Goal: Obtain resource: Obtain resource

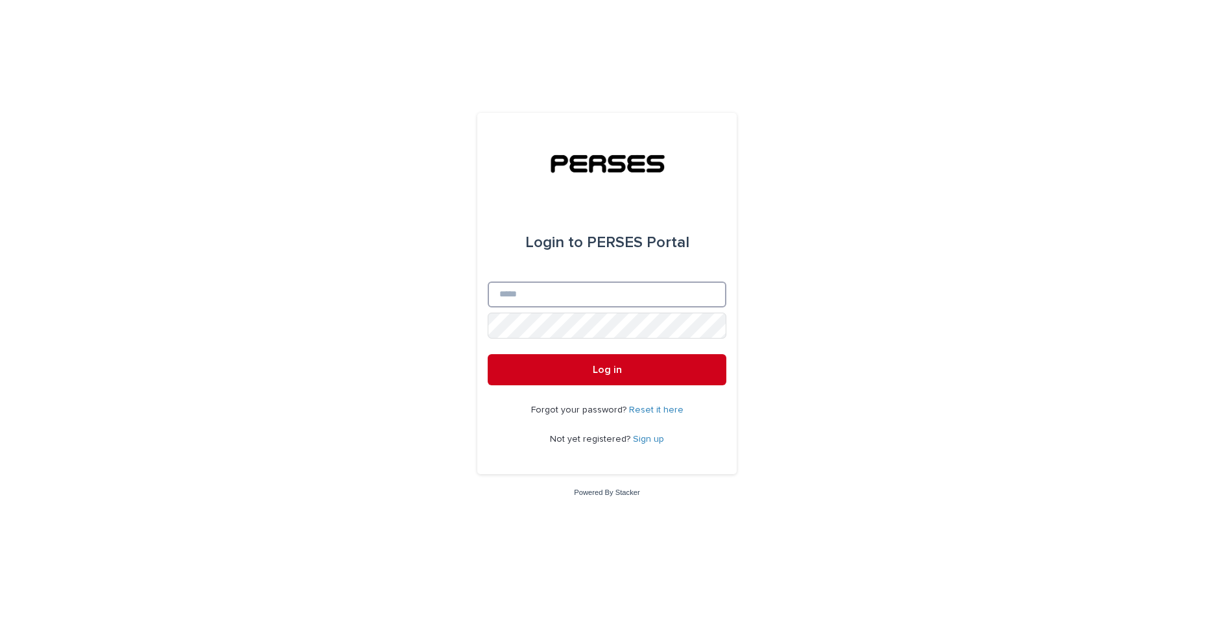
type input "**********"
click at [780, 336] on div "**********" at bounding box center [607, 312] width 1214 height 624
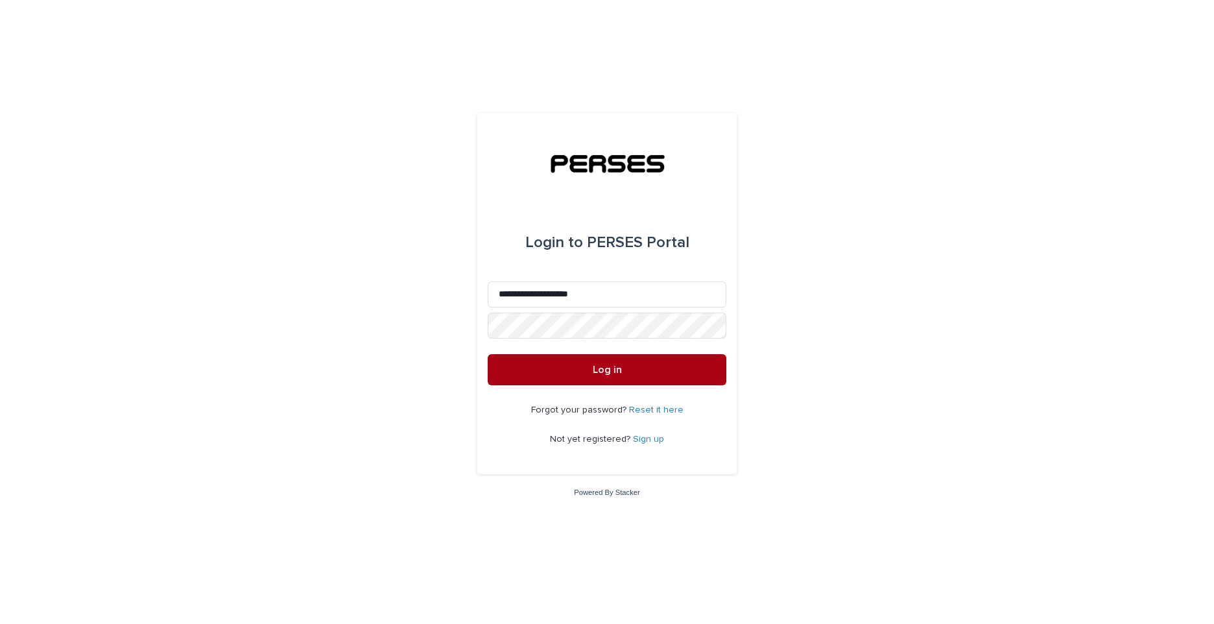
click at [627, 362] on button "Log in" at bounding box center [607, 369] width 239 height 31
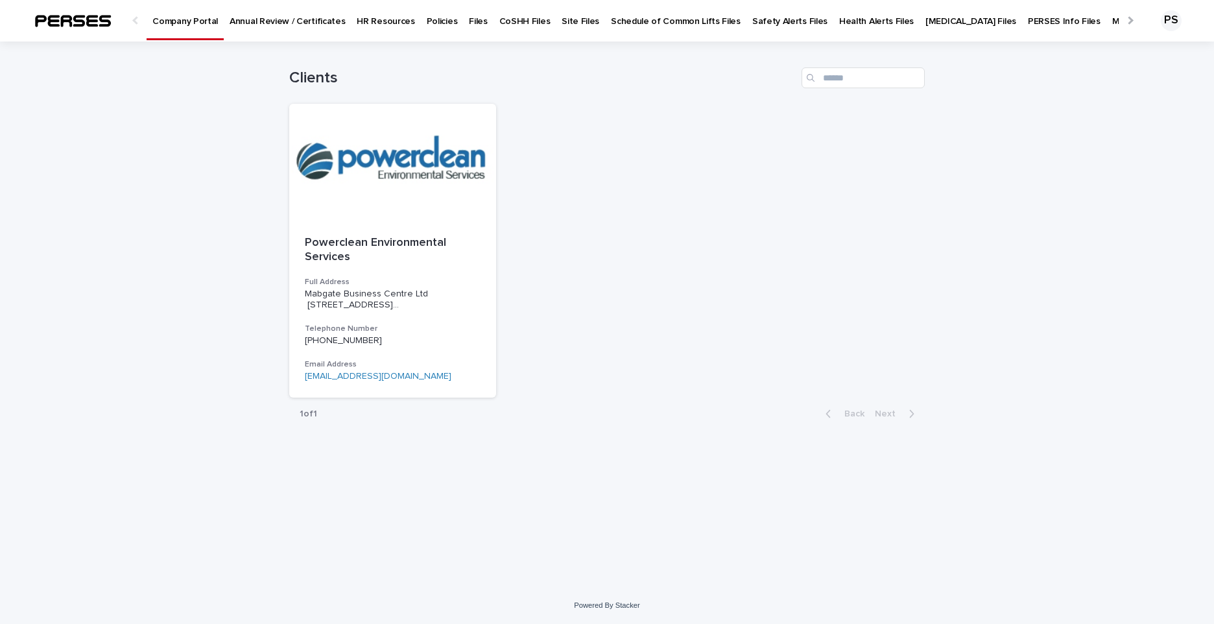
click at [319, 25] on p "Annual Review / Certificates" at bounding box center [287, 13] width 115 height 27
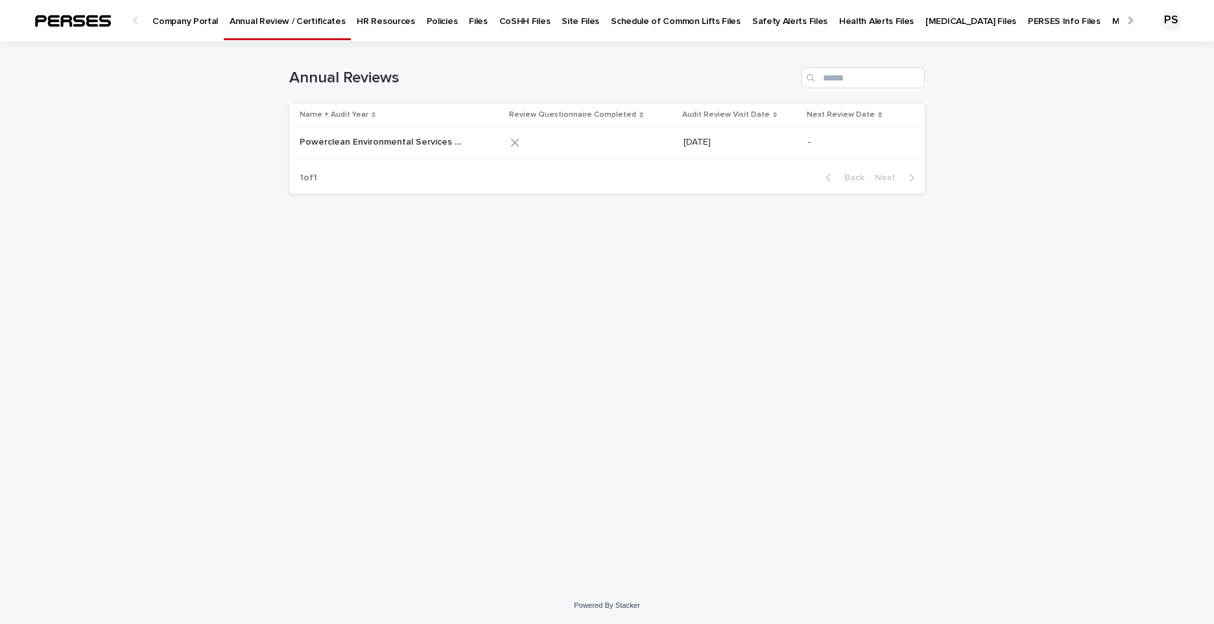
click at [433, 21] on p "Policies" at bounding box center [442, 13] width 31 height 27
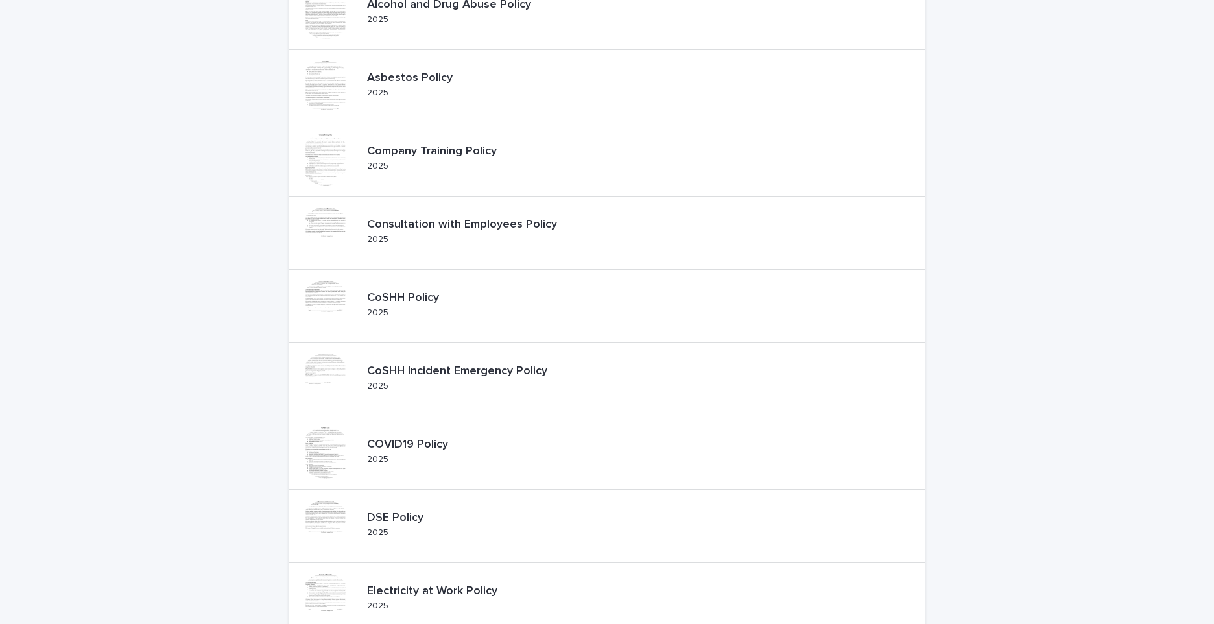
scroll to position [389, 0]
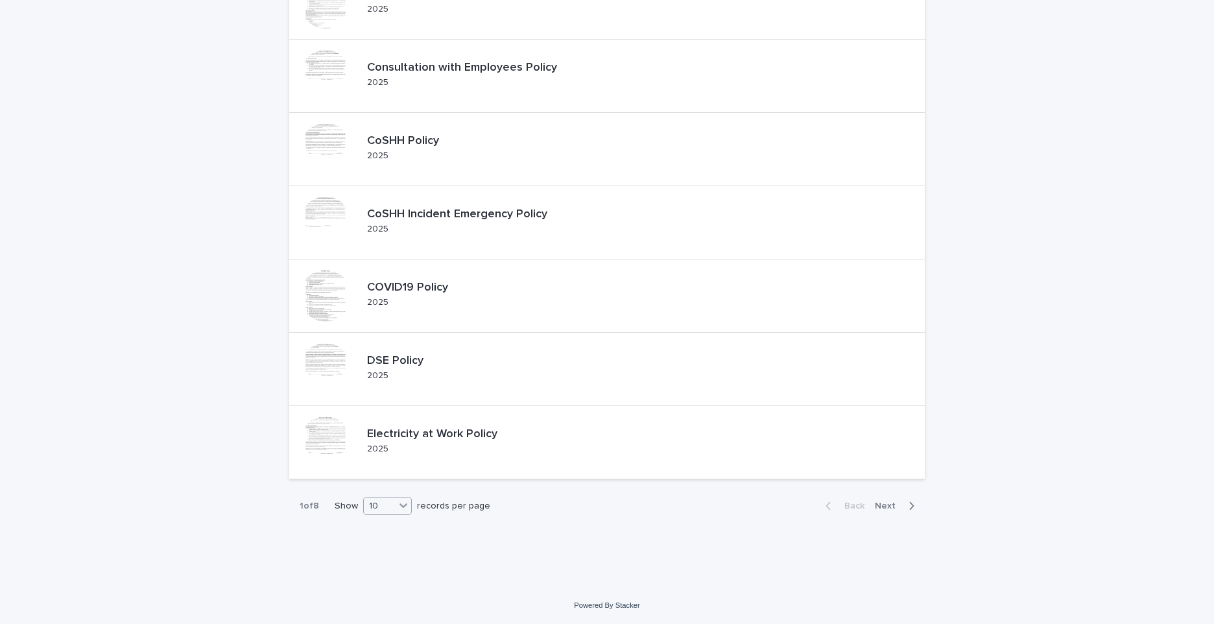
click at [401, 504] on icon at bounding box center [403, 505] width 13 height 13
click at [384, 549] on div "30" at bounding box center [383, 555] width 47 height 16
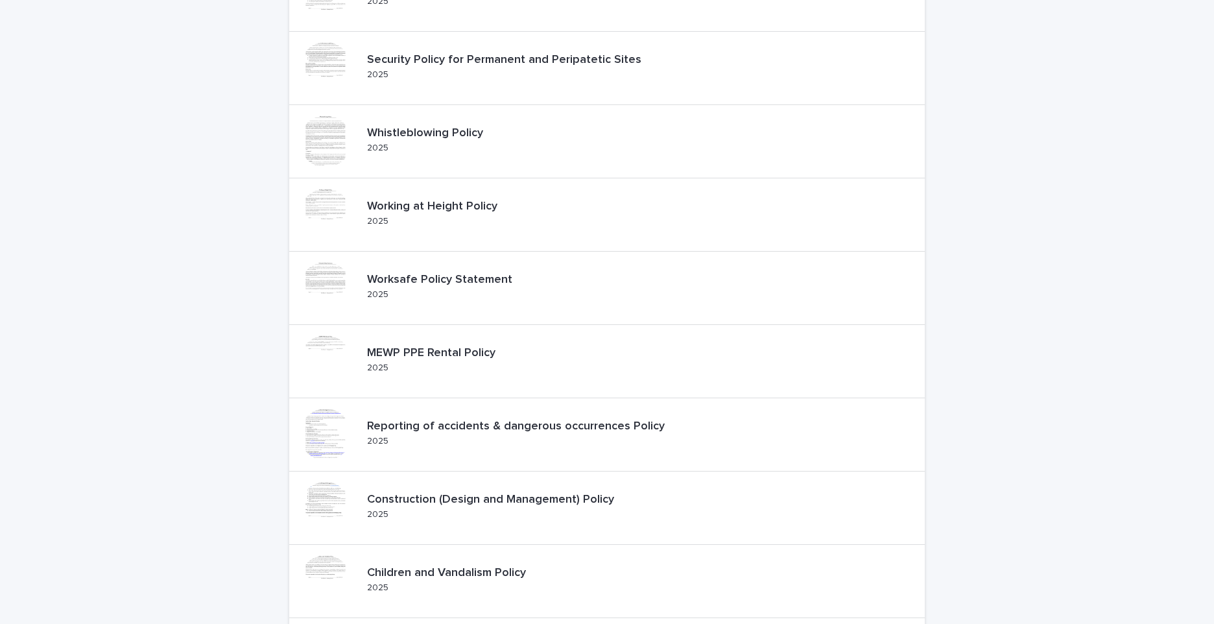
scroll to position [1362, 0]
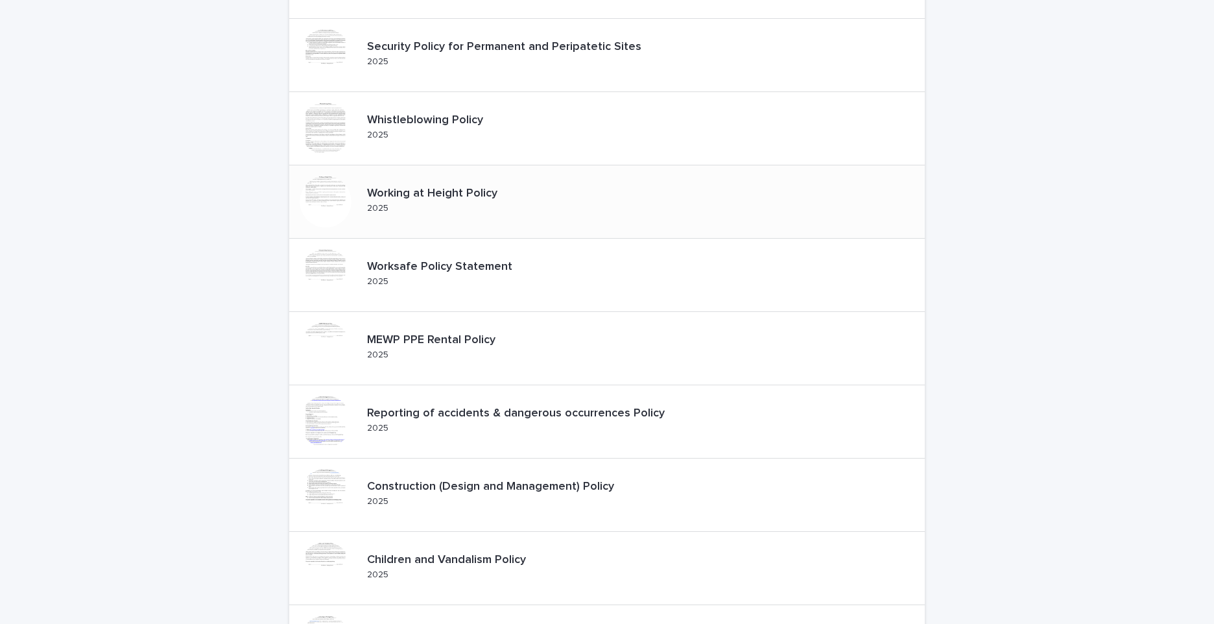
click at [387, 202] on div "Working at Height Policy 2025" at bounding box center [443, 202] width 162 height 40
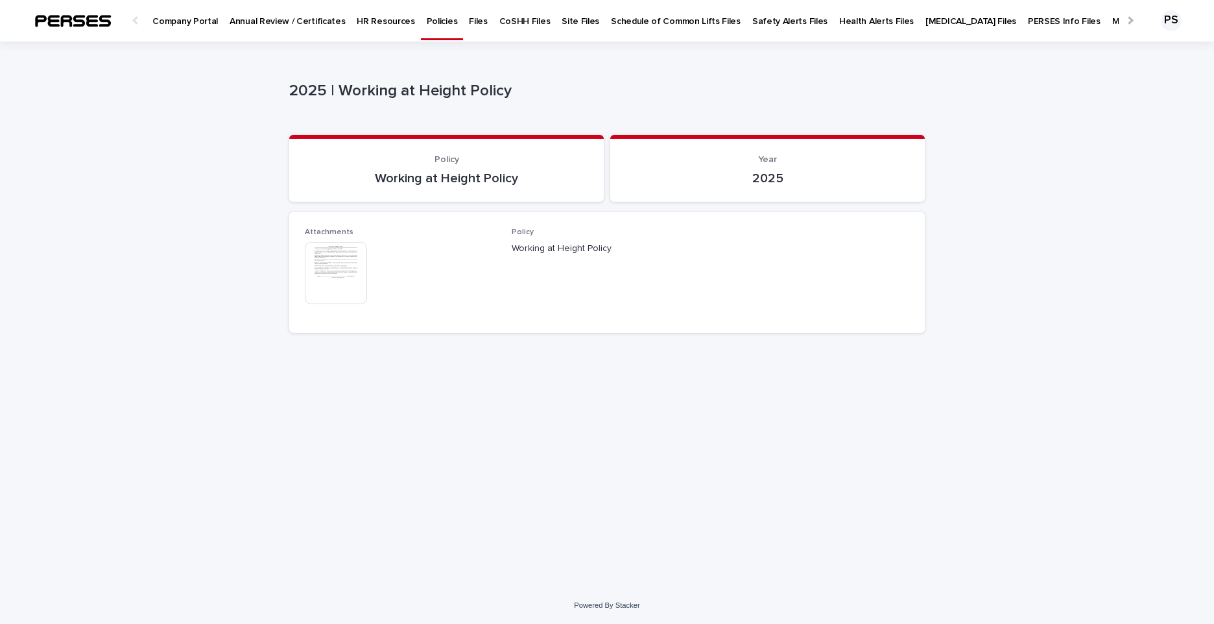
click at [545, 440] on div "Loading... Saving… Loading... Saving… 2025 | Working at Height Policy 2025 | Wo…" at bounding box center [607, 298] width 649 height 513
click at [359, 270] on img at bounding box center [336, 273] width 62 height 62
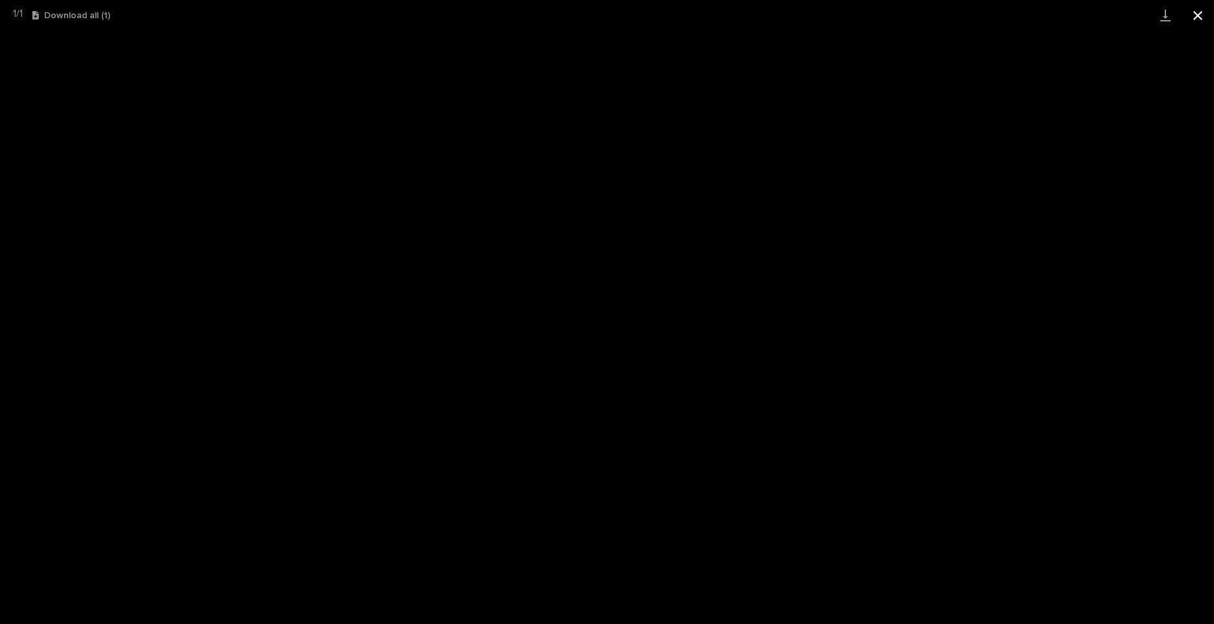
click at [1203, 14] on button "Close gallery" at bounding box center [1198, 15] width 32 height 30
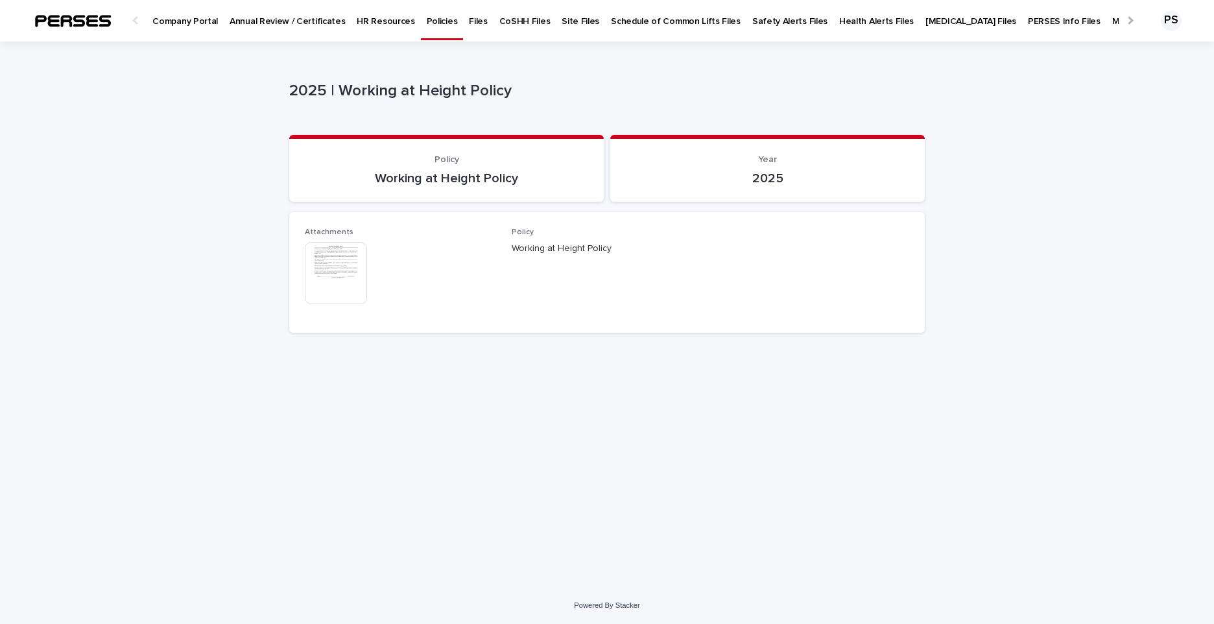
click at [427, 23] on p "Policies" at bounding box center [442, 13] width 31 height 27
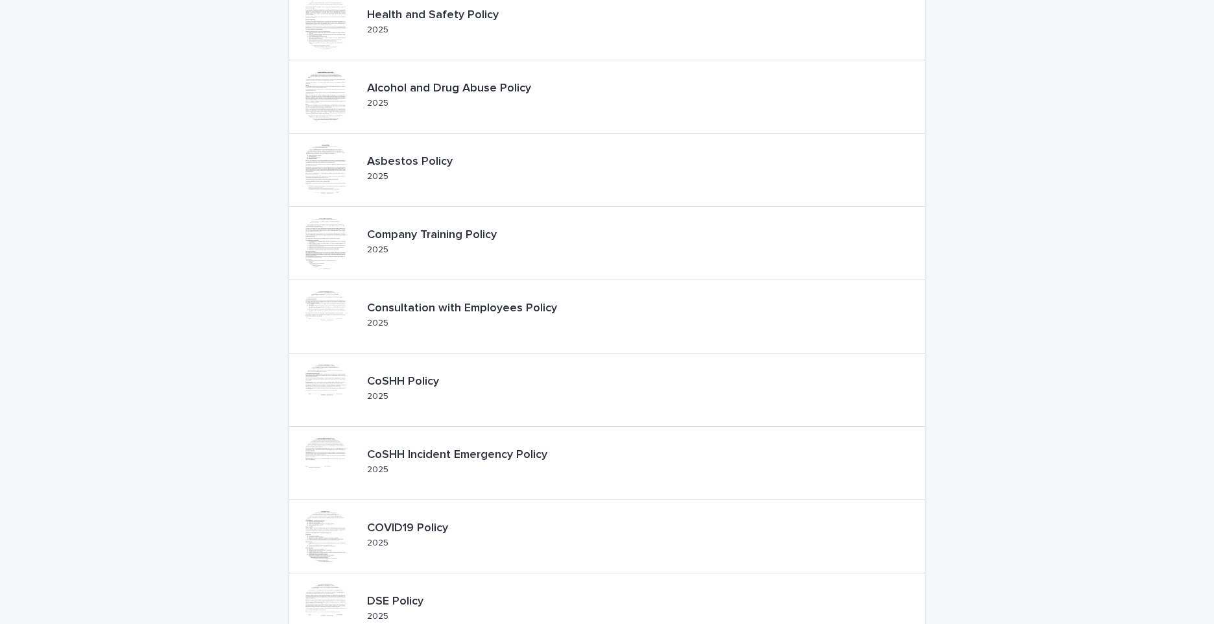
scroll to position [324, 0]
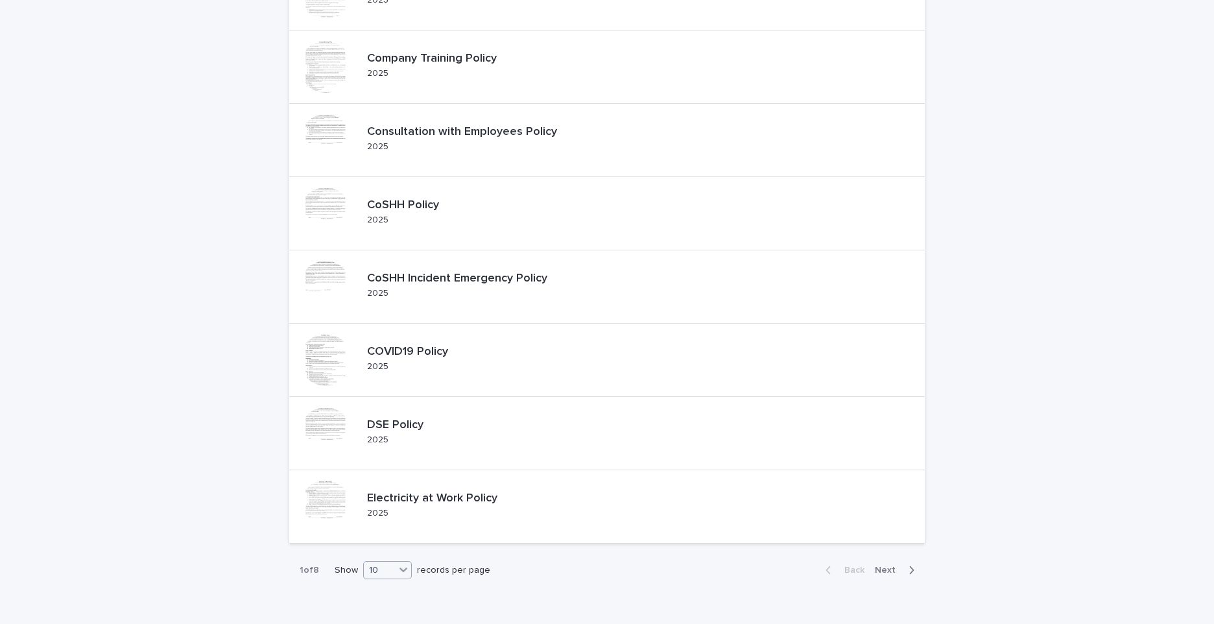
click at [403, 568] on icon at bounding box center [403, 569] width 13 height 13
click at [390, 553] on div "30" at bounding box center [383, 553] width 47 height 16
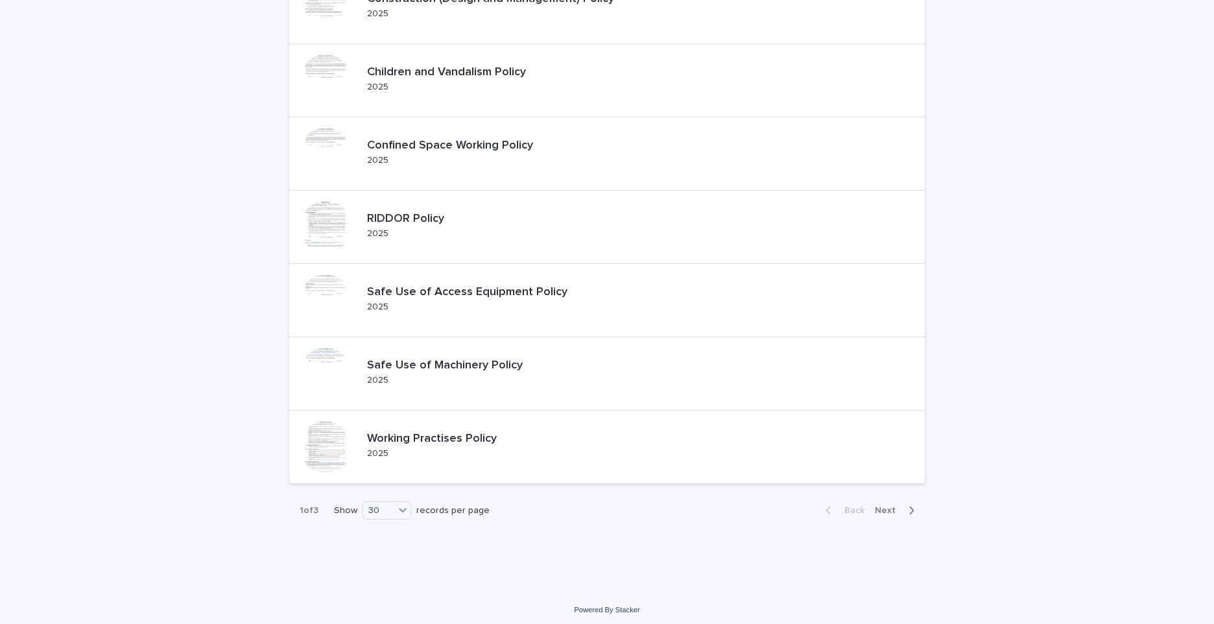
scroll to position [1855, 0]
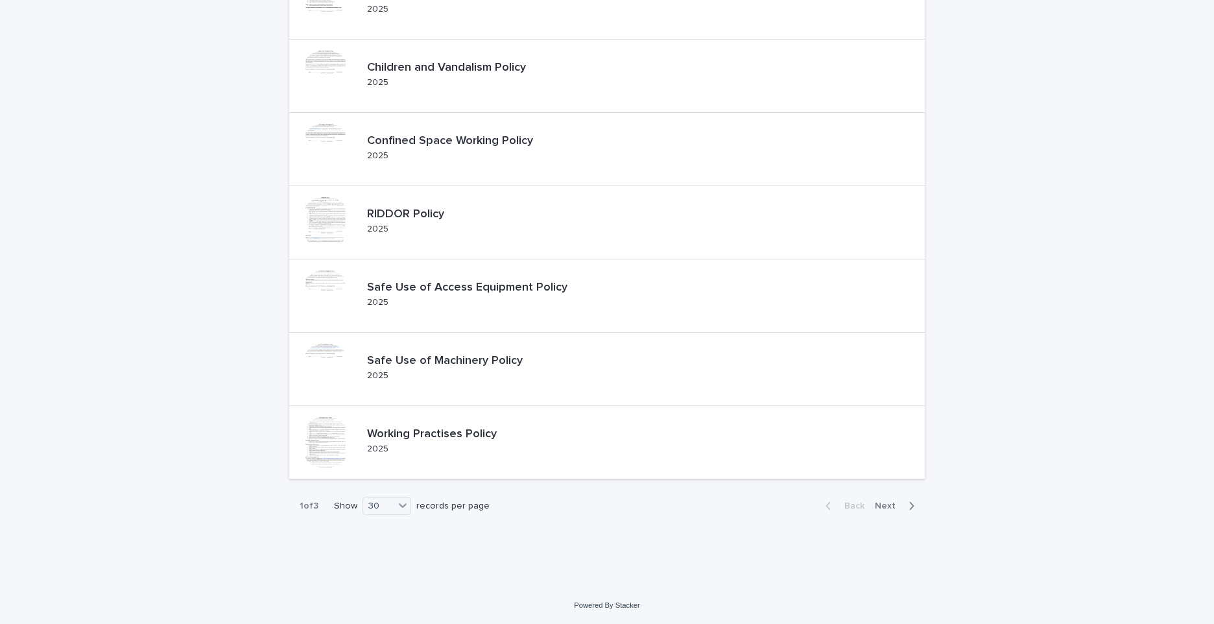
click at [896, 503] on span "Next" at bounding box center [889, 505] width 29 height 9
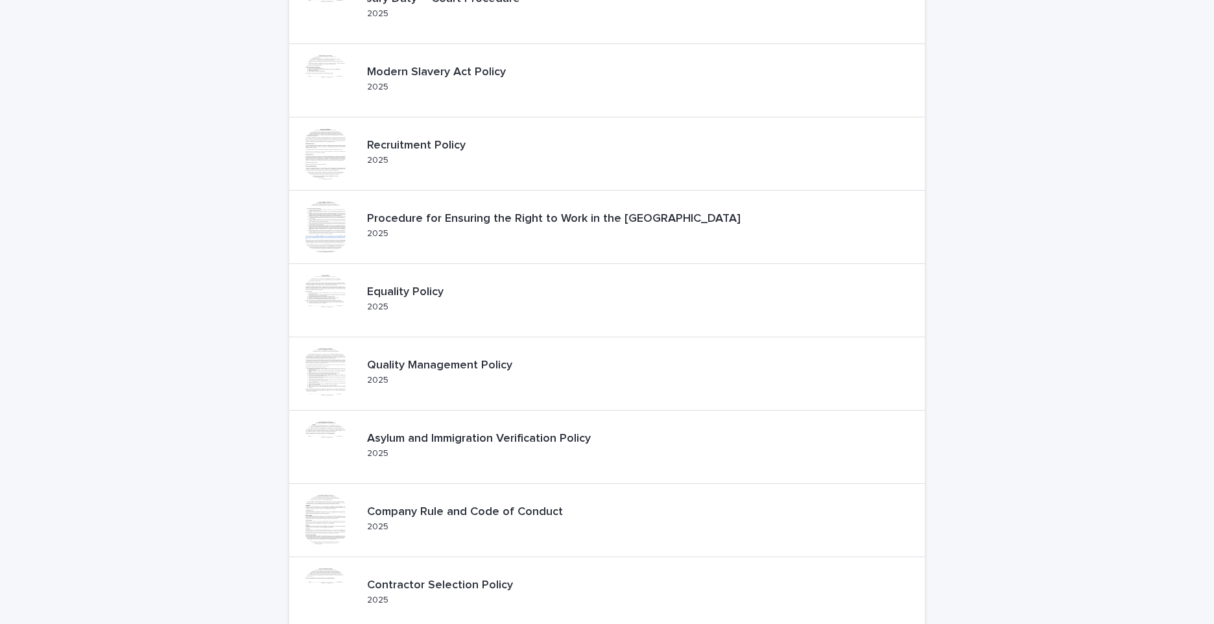
scroll to position [1816, 0]
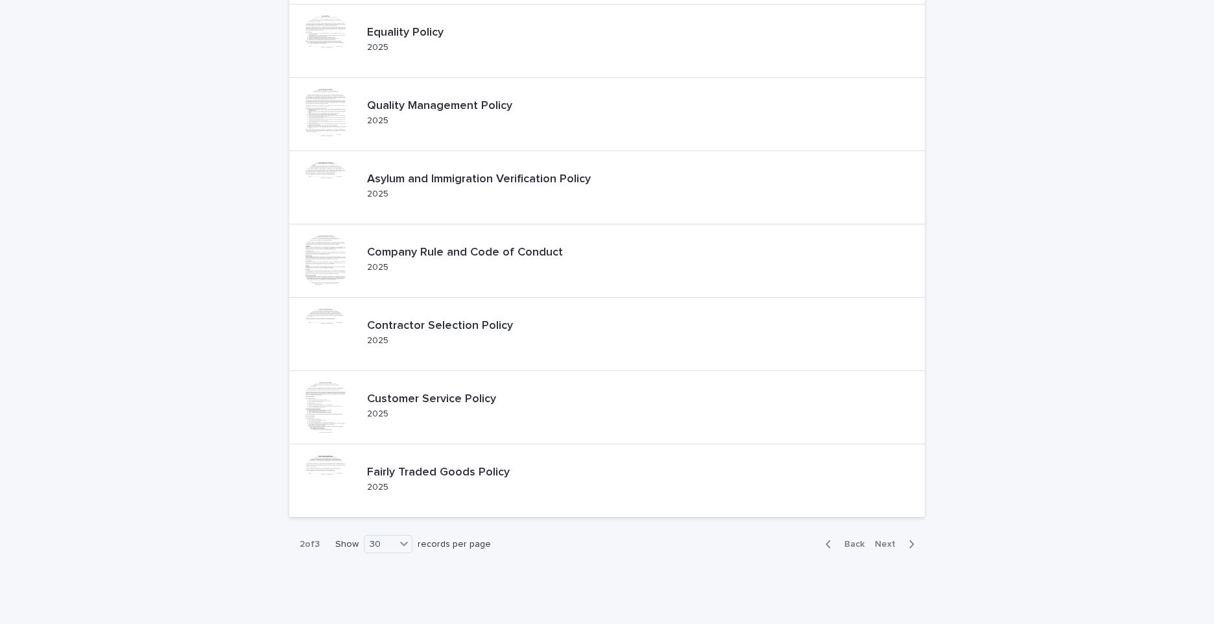
click at [885, 546] on span "Next" at bounding box center [889, 544] width 29 height 9
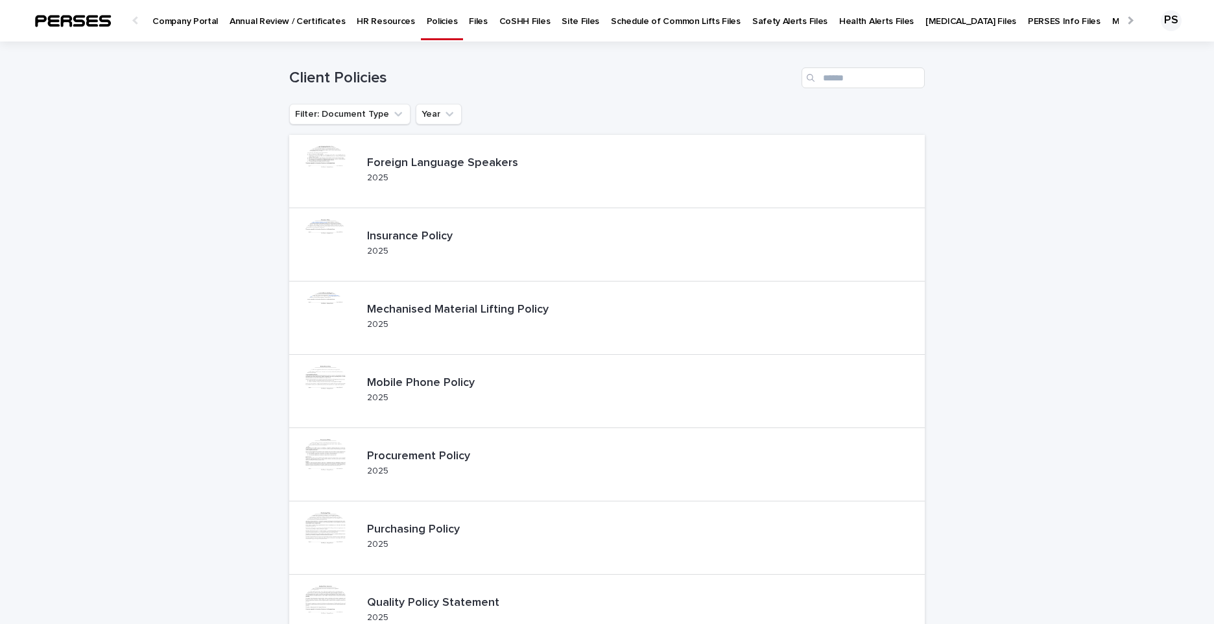
click at [469, 20] on p "Files" at bounding box center [478, 13] width 18 height 27
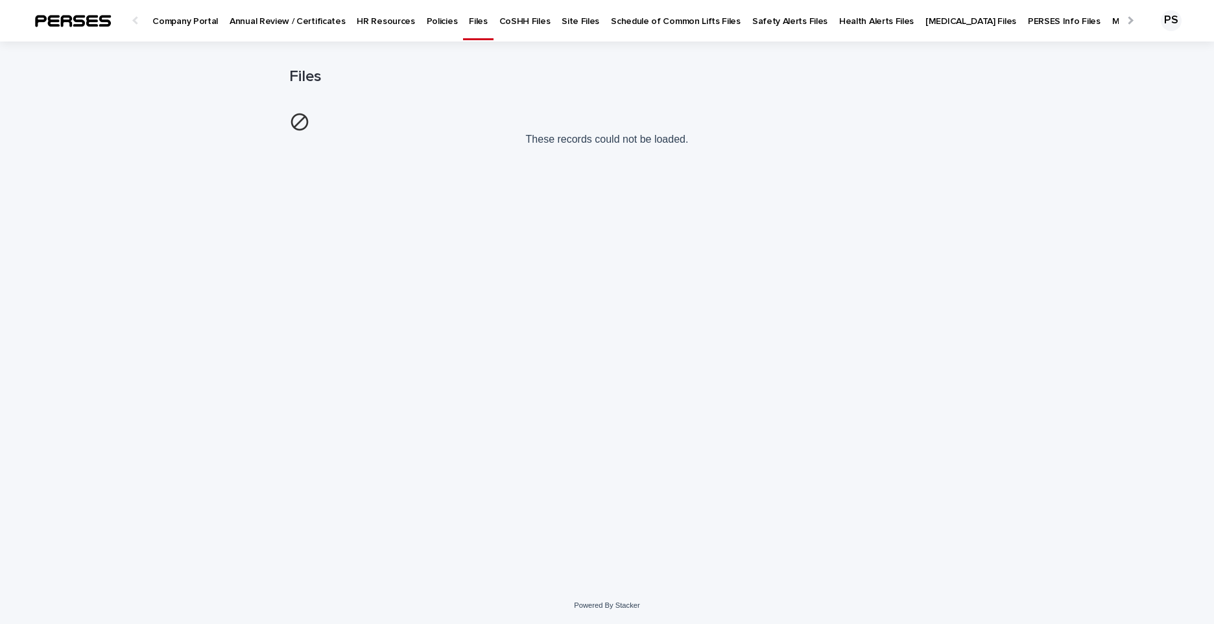
click at [1028, 21] on p "PERSES Info Files" at bounding box center [1064, 13] width 73 height 27
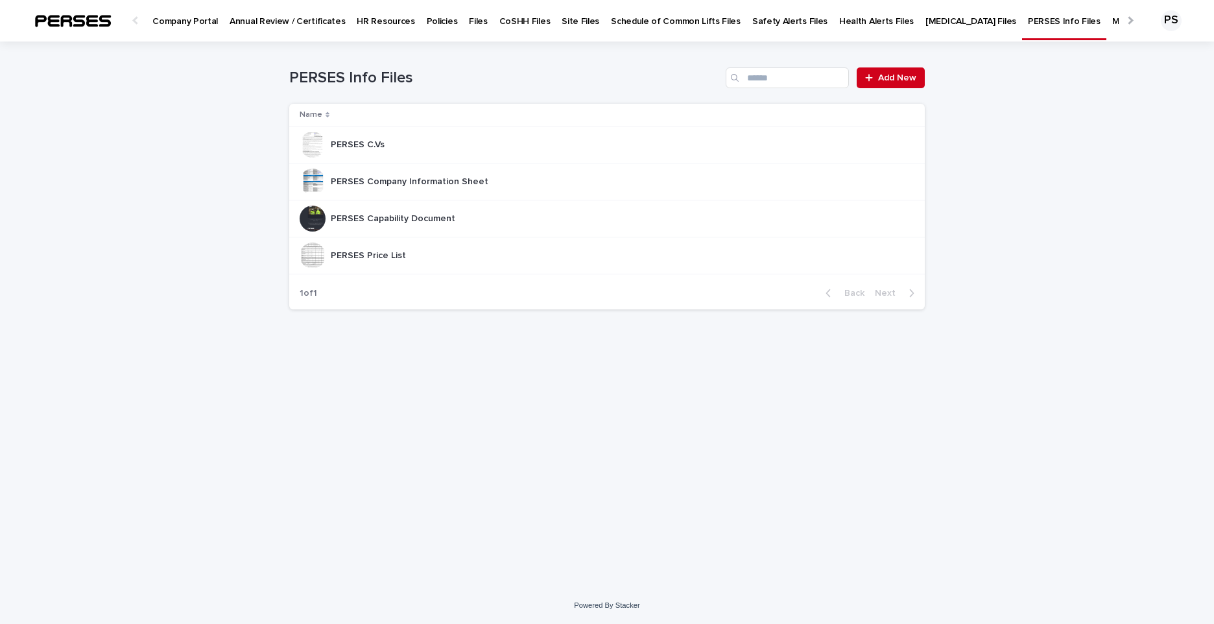
click at [1112, 23] on p "Miscellaneous Information Files" at bounding box center [1176, 13] width 128 height 27
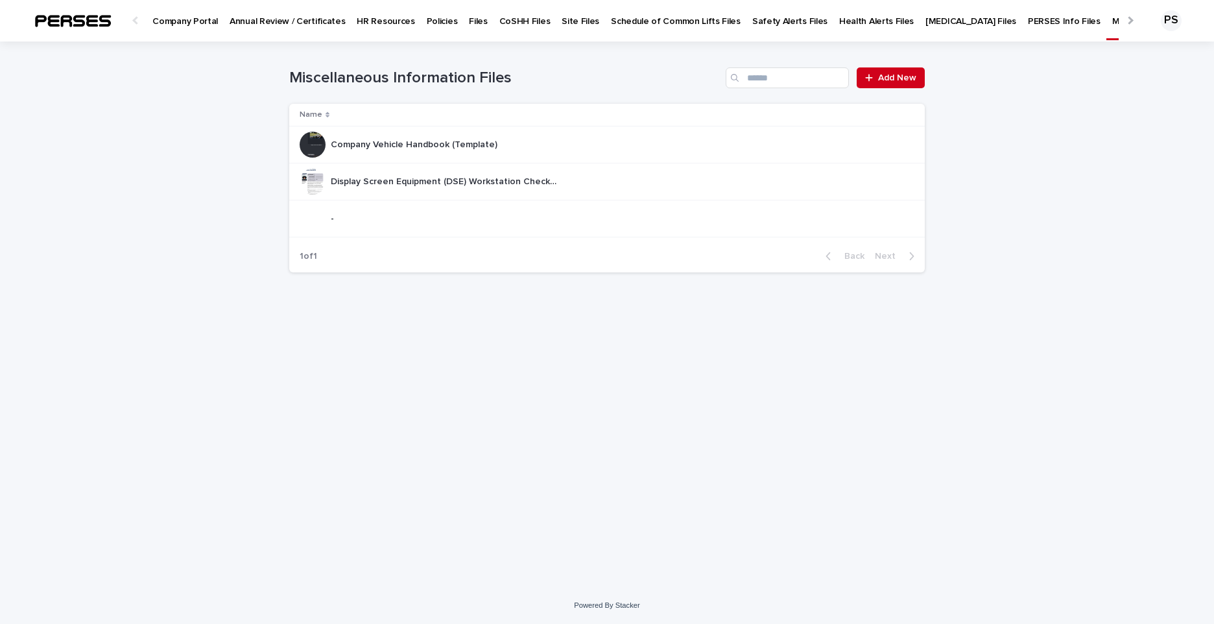
click at [264, 24] on p "Annual Review / Certificates" at bounding box center [287, 13] width 115 height 27
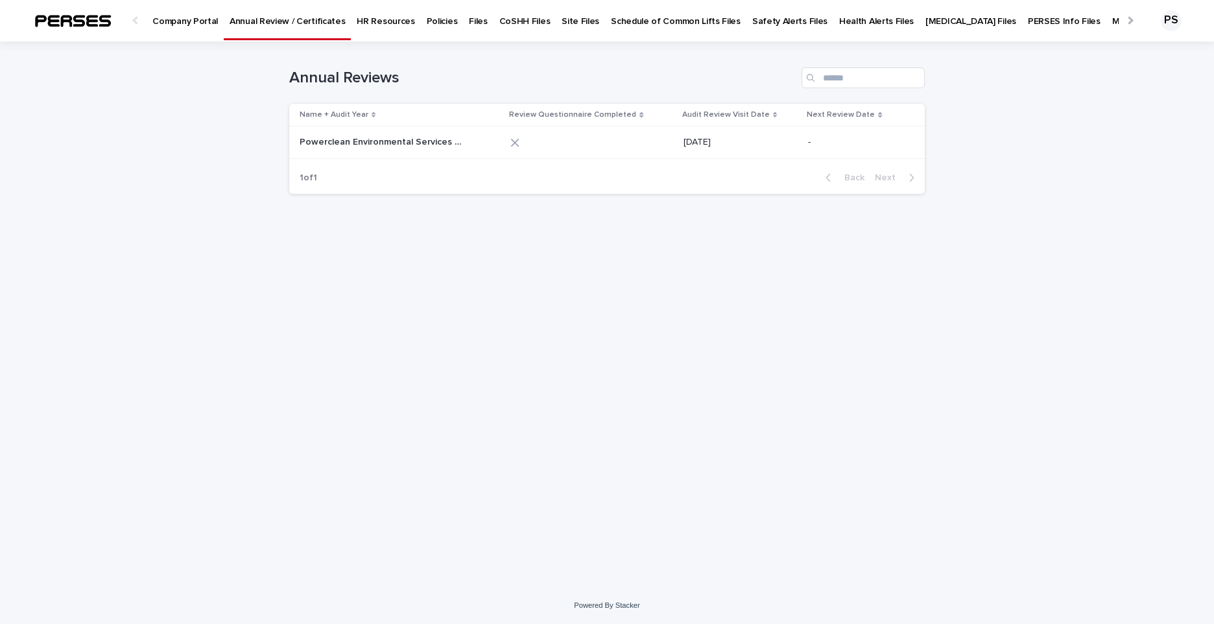
click at [422, 145] on p "Powerclean Environmental Services 2025" at bounding box center [382, 141] width 165 height 14
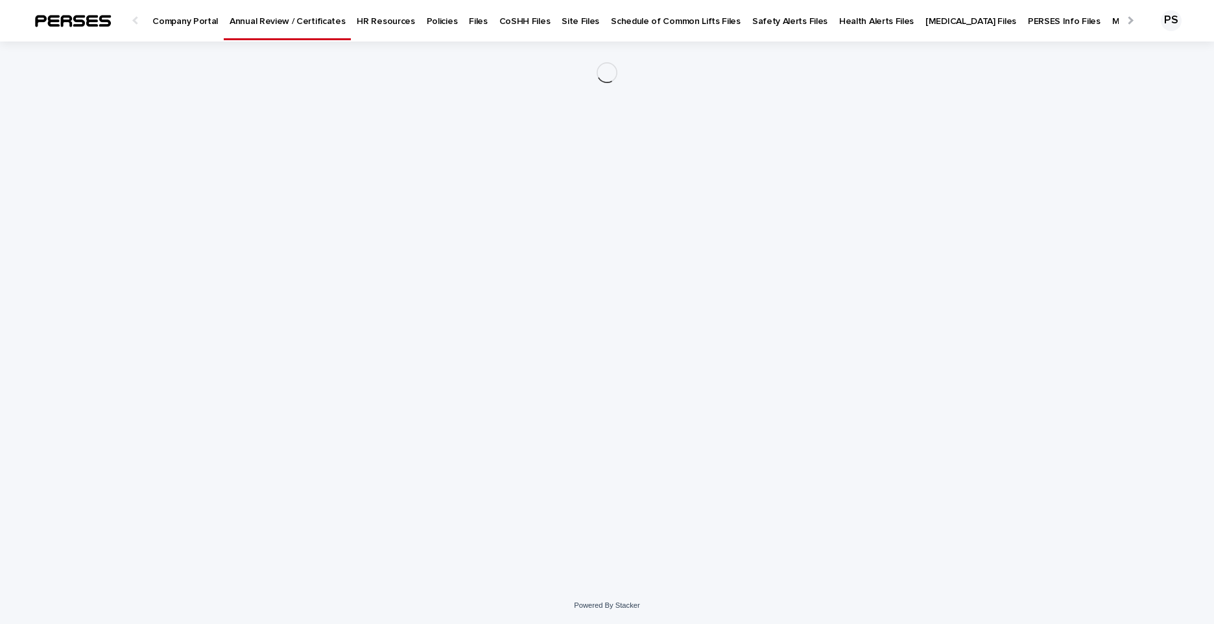
click at [422, 145] on div "Loading... Saving… Loading... Saving…" at bounding box center [607, 298] width 649 height 513
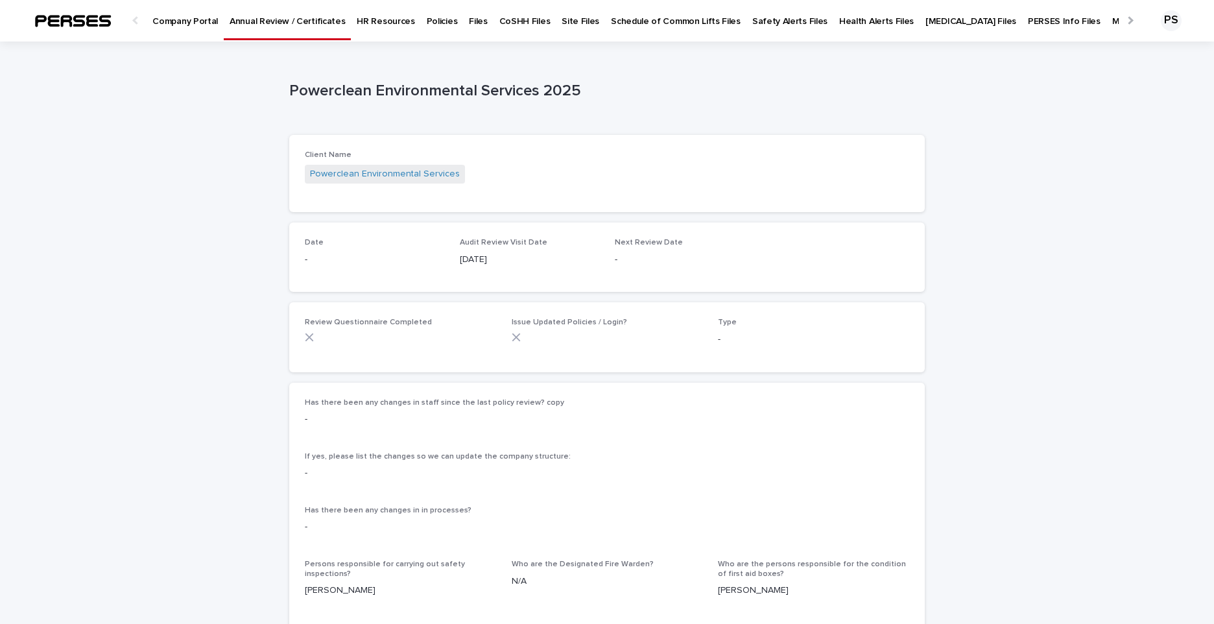
drag, startPoint x: 173, startPoint y: 115, endPoint x: 122, endPoint y: 160, distance: 67.6
click at [122, 160] on div "Loading... Saving… Loading... Saving… Powerclean Environmental Services 2025 Po…" at bounding box center [607, 564] width 1214 height 1044
click at [267, 105] on div "Loading... Saving… Loading... Saving… Powerclean Environmental Services 2025 Po…" at bounding box center [607, 564] width 1214 height 1044
click at [177, 20] on p "Company Portal" at bounding box center [185, 13] width 66 height 27
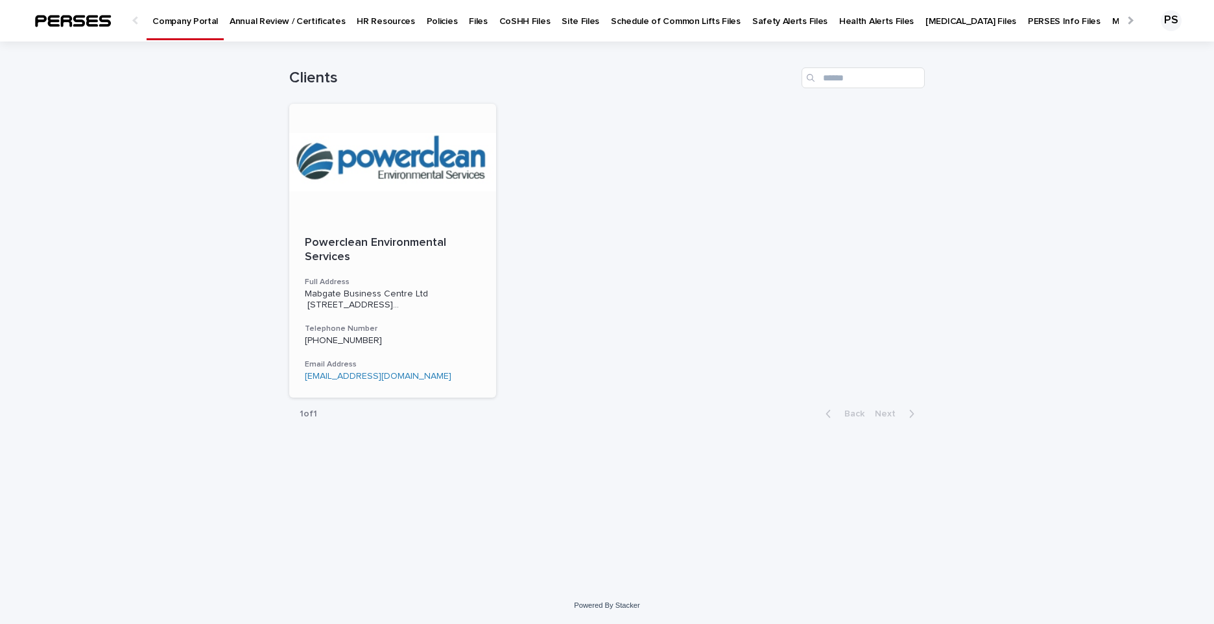
click at [379, 277] on h3 "Full Address" at bounding box center [393, 282] width 176 height 10
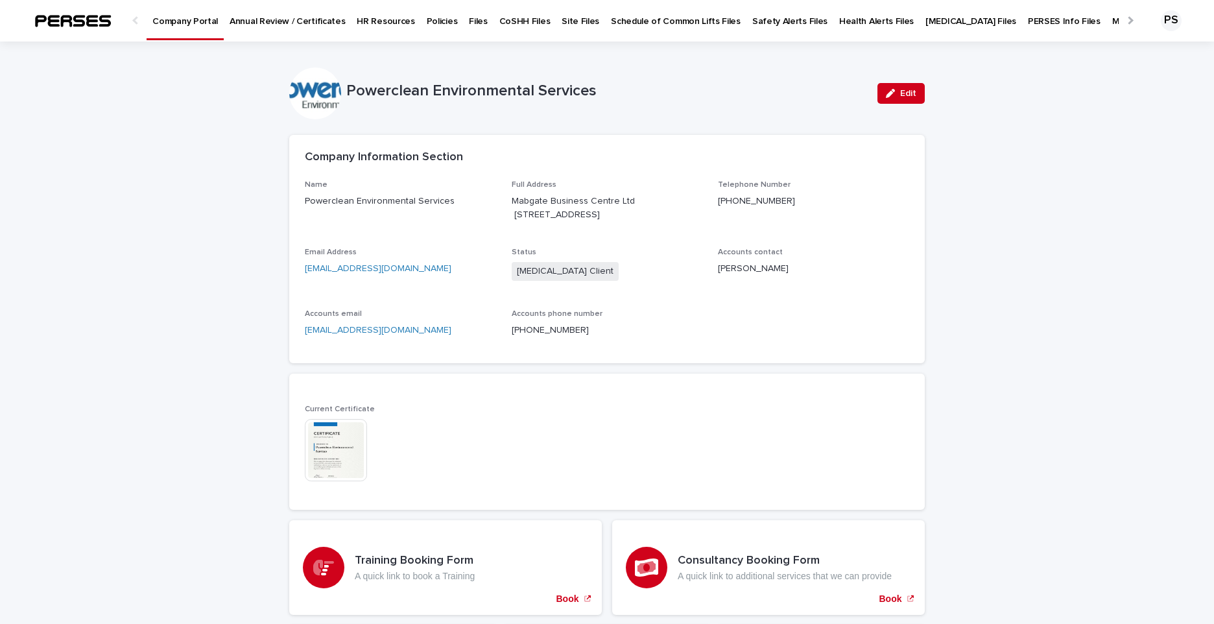
drag, startPoint x: 171, startPoint y: 106, endPoint x: 130, endPoint y: 154, distance: 63.5
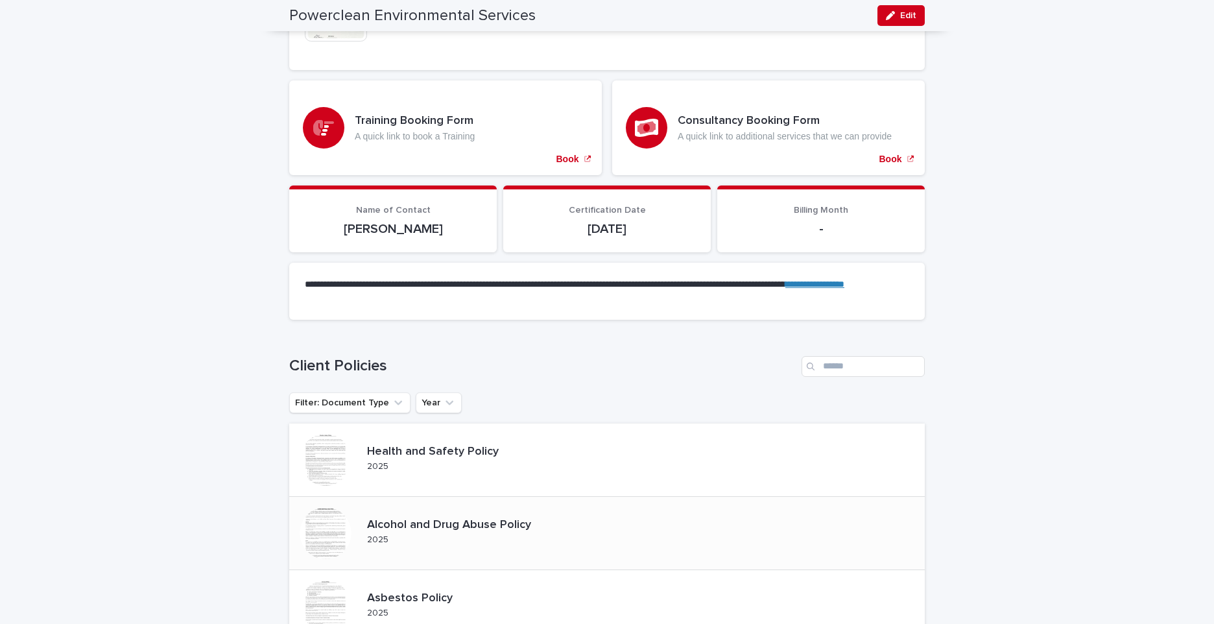
scroll to position [649, 0]
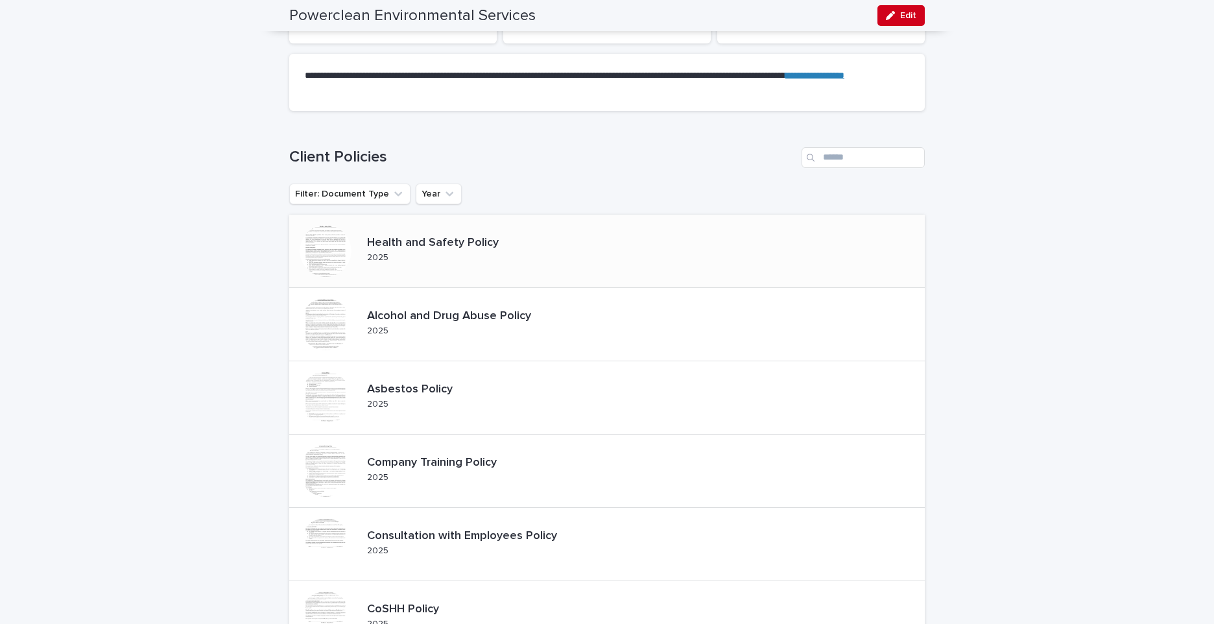
click at [336, 276] on div at bounding box center [326, 251] width 52 height 52
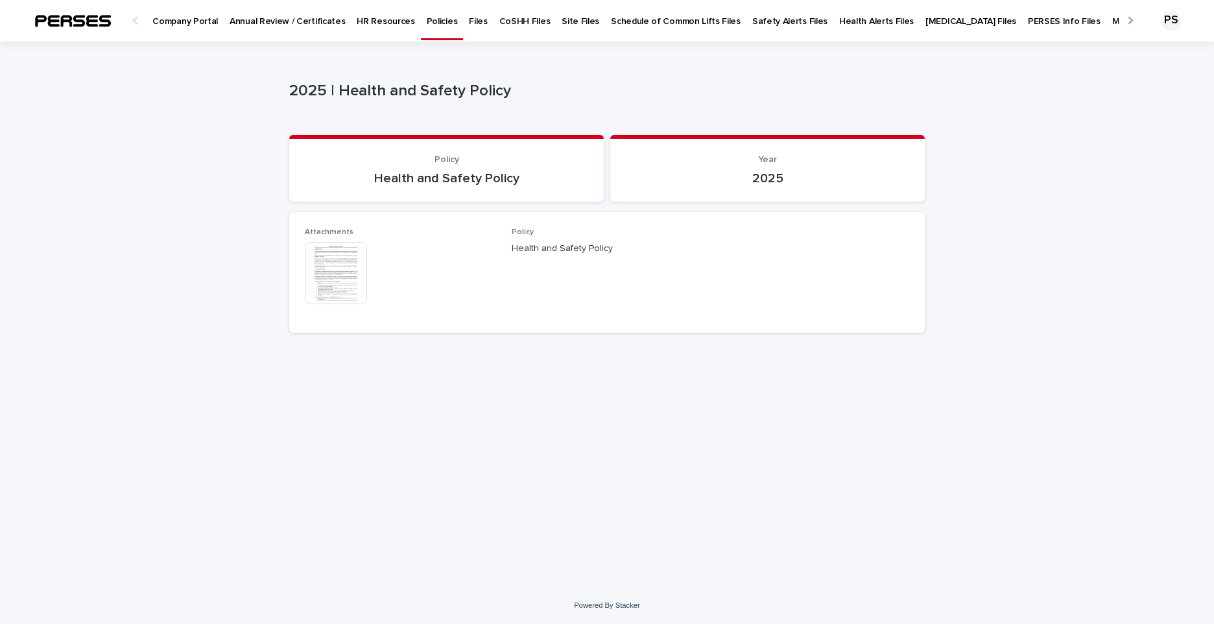
click at [126, 265] on div "Loading... Saving… Loading... Saving… 2025 | Health and Safety Policy 2025 | He…" at bounding box center [607, 315] width 1214 height 546
click at [335, 263] on img at bounding box center [336, 273] width 62 height 62
